Goal: Find specific page/section: Find specific page/section

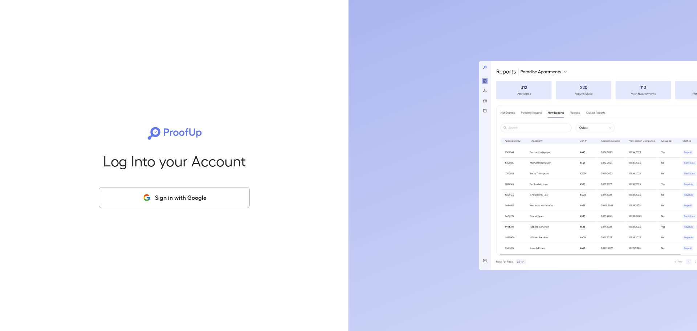
click at [230, 196] on button "Sign in with Google" at bounding box center [174, 197] width 151 height 21
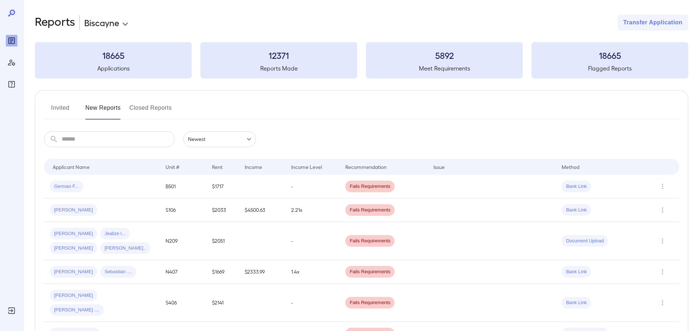
click at [59, 114] on button "Invited" at bounding box center [60, 110] width 33 height 17
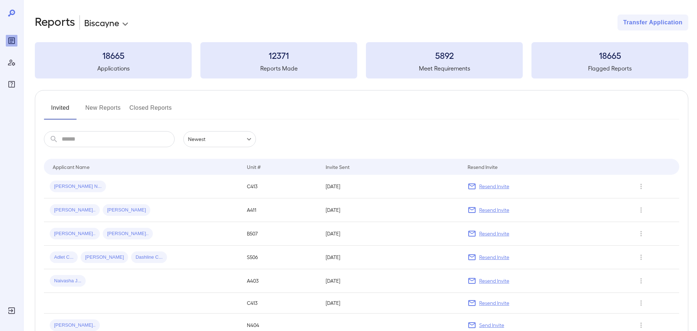
click at [143, 135] on input "text" at bounding box center [118, 139] width 113 height 16
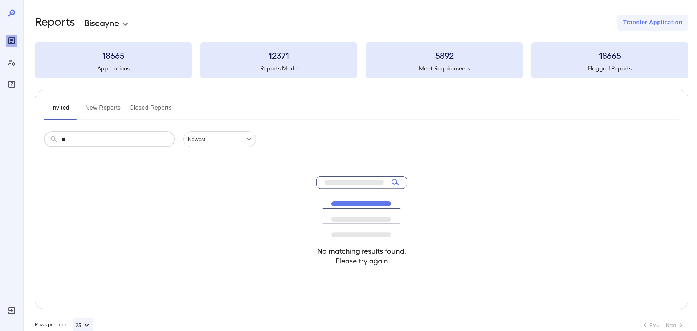
type input "*"
